Goal: Navigation & Orientation: Understand site structure

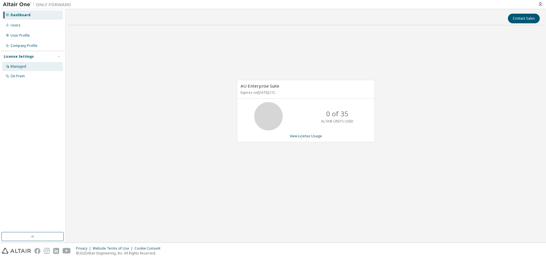
click at [19, 65] on div "Managed" at bounding box center [19, 66] width 16 height 5
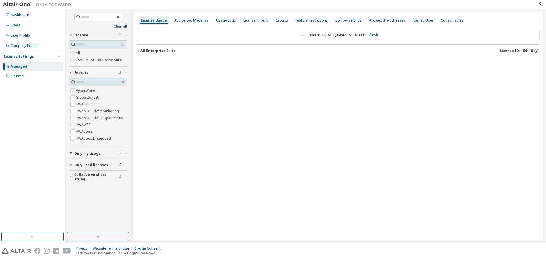
click at [142, 51] on div "AU Enterprise Suite" at bounding box center [157, 51] width 35 height 5
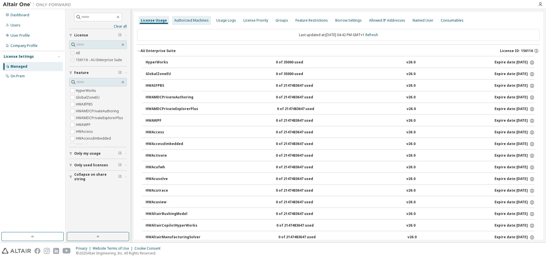
click at [173, 23] on div "Authorized Machines" at bounding box center [191, 20] width 39 height 9
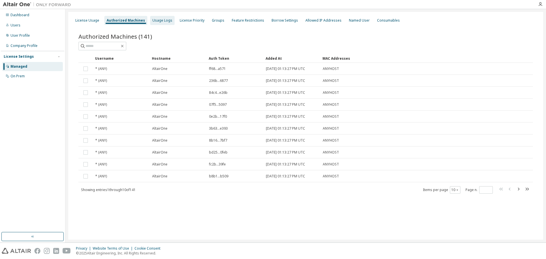
click at [157, 21] on div "Usage Logs" at bounding box center [162, 20] width 20 height 5
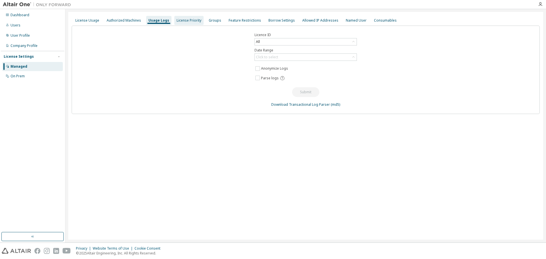
click at [179, 21] on div "License Priority" at bounding box center [189, 20] width 25 height 5
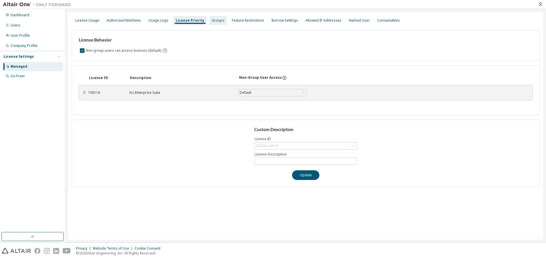
click at [219, 20] on div "Groups" at bounding box center [217, 20] width 17 height 9
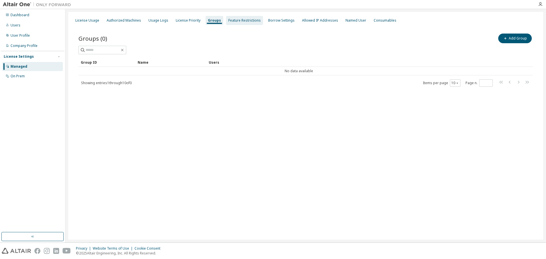
click at [235, 20] on div "Feature Restrictions" at bounding box center [244, 20] width 32 height 5
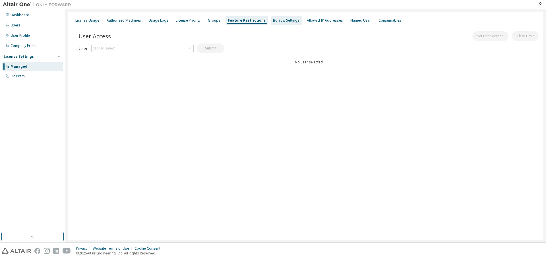
click at [273, 20] on div "Borrow Settings" at bounding box center [286, 20] width 26 height 5
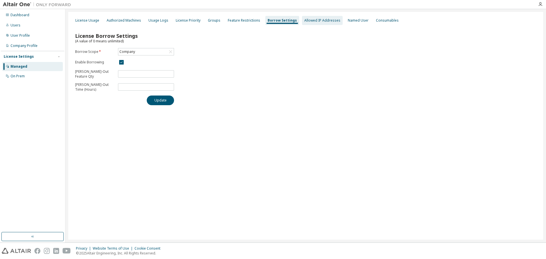
click at [304, 22] on div "Allowed IP Addresses" at bounding box center [322, 20] width 36 height 5
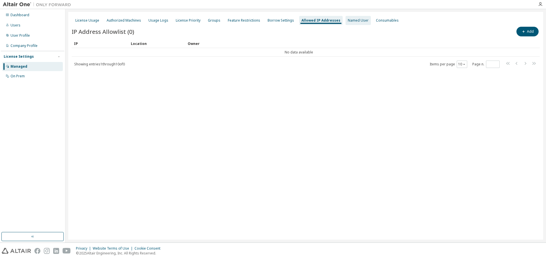
click at [348, 22] on div "Named User" at bounding box center [358, 20] width 21 height 5
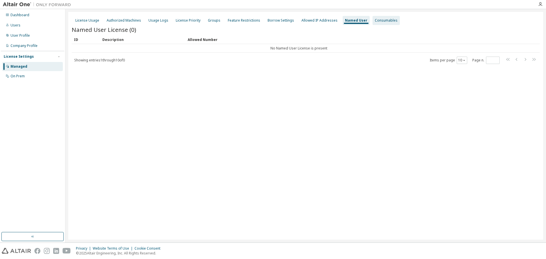
click at [375, 22] on div "Consumables" at bounding box center [386, 20] width 23 height 5
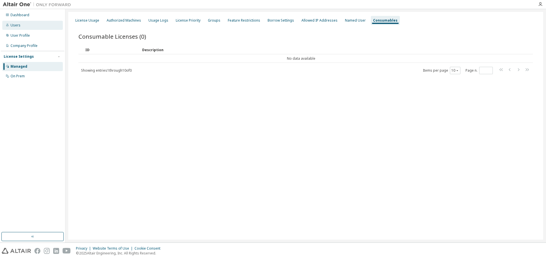
click at [21, 29] on div "Users" at bounding box center [32, 25] width 61 height 9
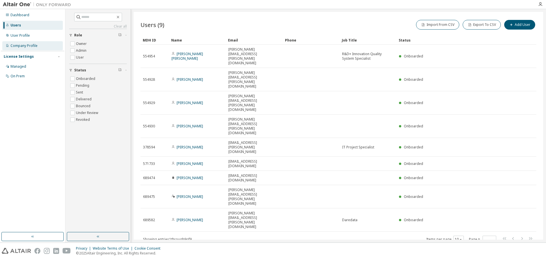
click at [26, 46] on div "Company Profile" at bounding box center [24, 45] width 27 height 5
